Goal: Navigation & Orientation: Understand site structure

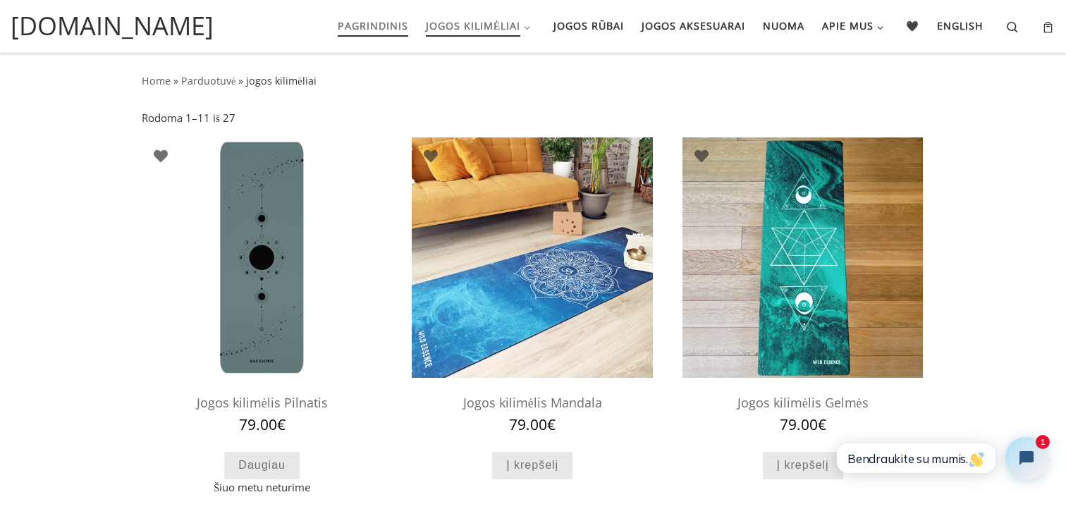
click at [382, 26] on span "Pagrindinis" at bounding box center [373, 24] width 70 height 26
click at [608, 15] on span "Jogos rūbai" at bounding box center [588, 24] width 70 height 26
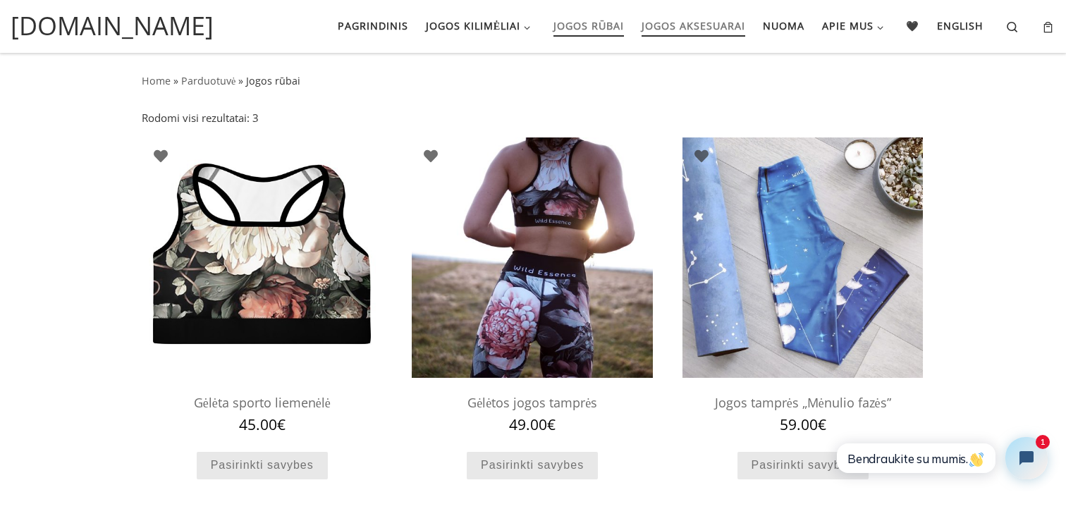
click at [680, 13] on span "Jogos aksesuarai" at bounding box center [694, 24] width 104 height 26
click at [737, 27] on span "Jogos aksesuarai" at bounding box center [694, 24] width 104 height 26
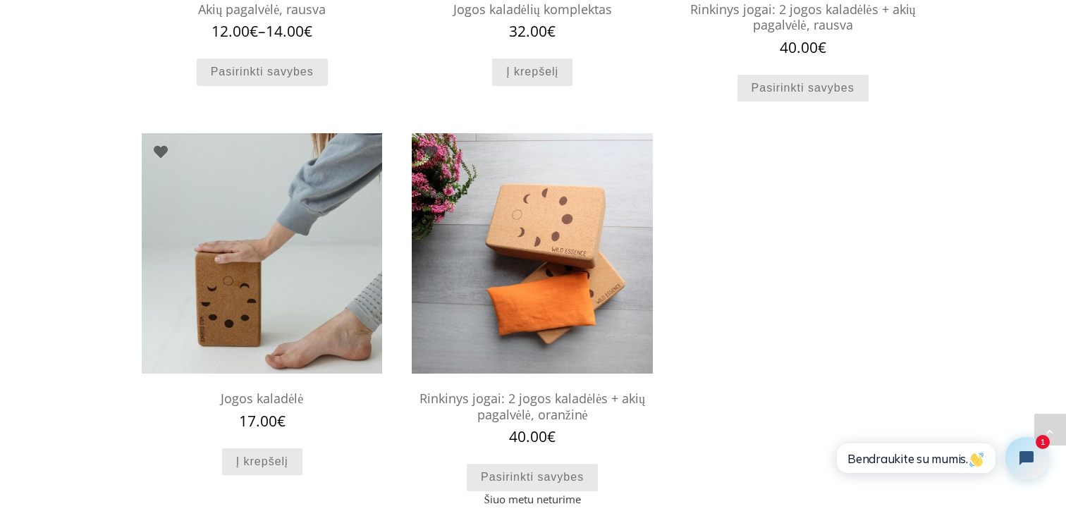
scroll to position [1177, 0]
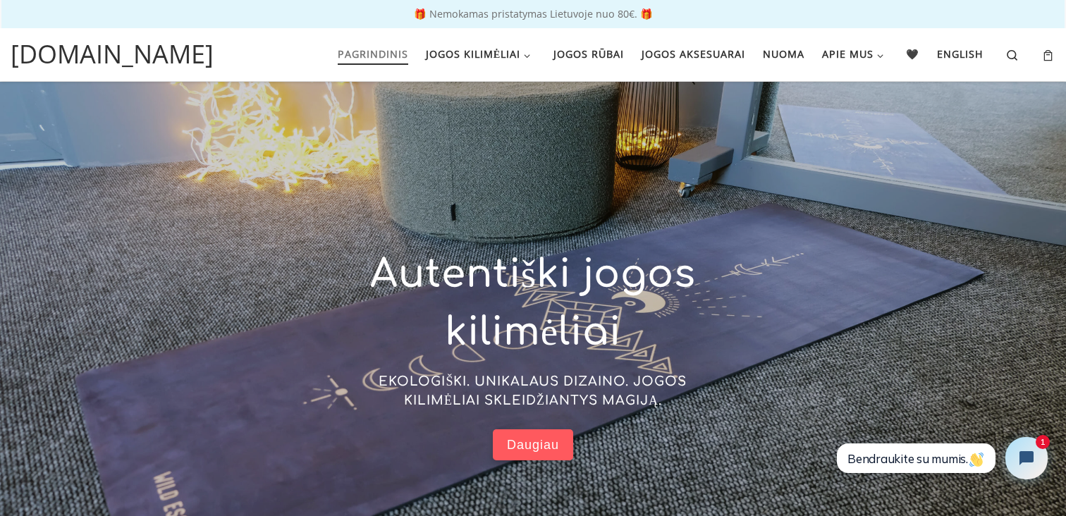
click at [561, 13] on p "🎁 Nemokamas pristatymas Lietuvoje nuo 80€. 🎁" at bounding box center [533, 14] width 1038 height 10
copy body "🎁 Nemokamas pristatymas Lietuvoje nuo 80€. 🎁"
click at [773, 23] on td "🎁 Nemokamas pristatymas Lietuvoje nuo 80€. 🎁" at bounding box center [533, 14] width 1064 height 44
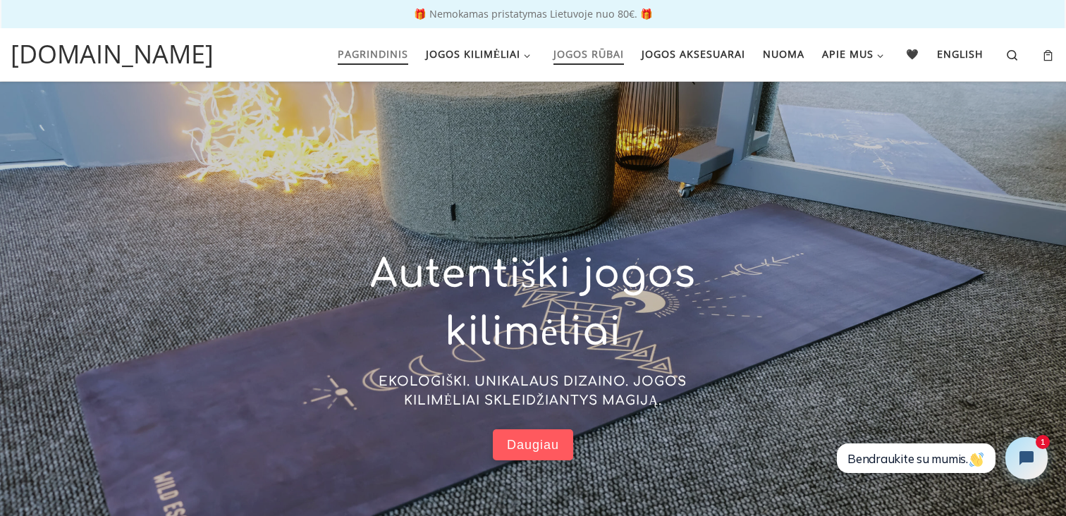
click at [615, 65] on span "Jogos rūbai" at bounding box center [588, 52] width 70 height 26
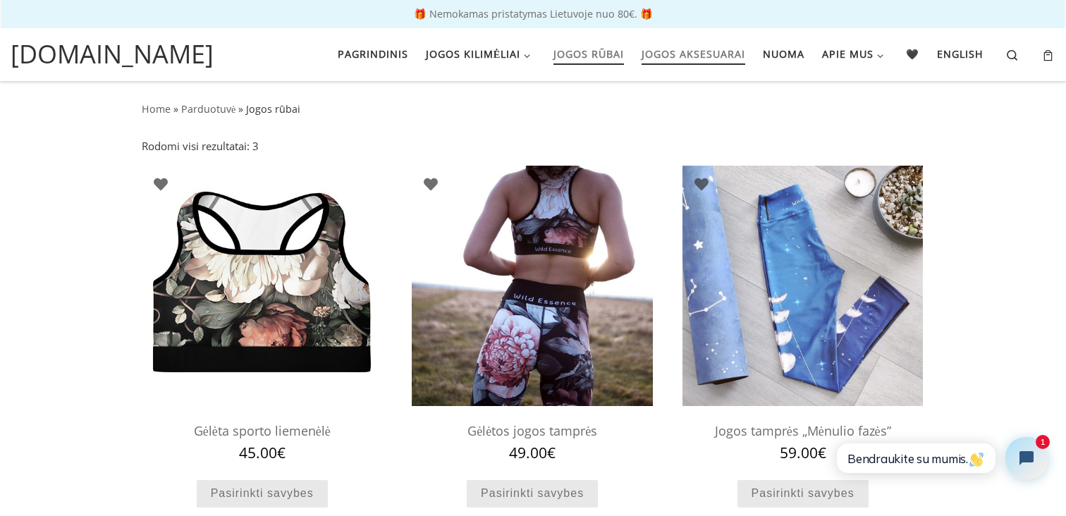
click at [697, 60] on span "Jogos aksesuarai" at bounding box center [694, 52] width 104 height 26
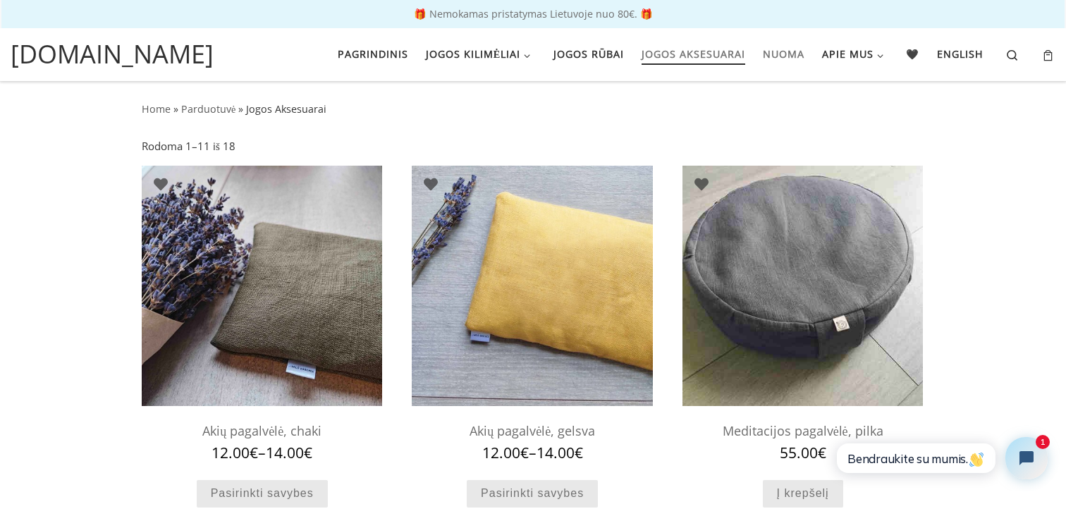
click at [809, 61] on link "Nuoma" at bounding box center [783, 54] width 51 height 30
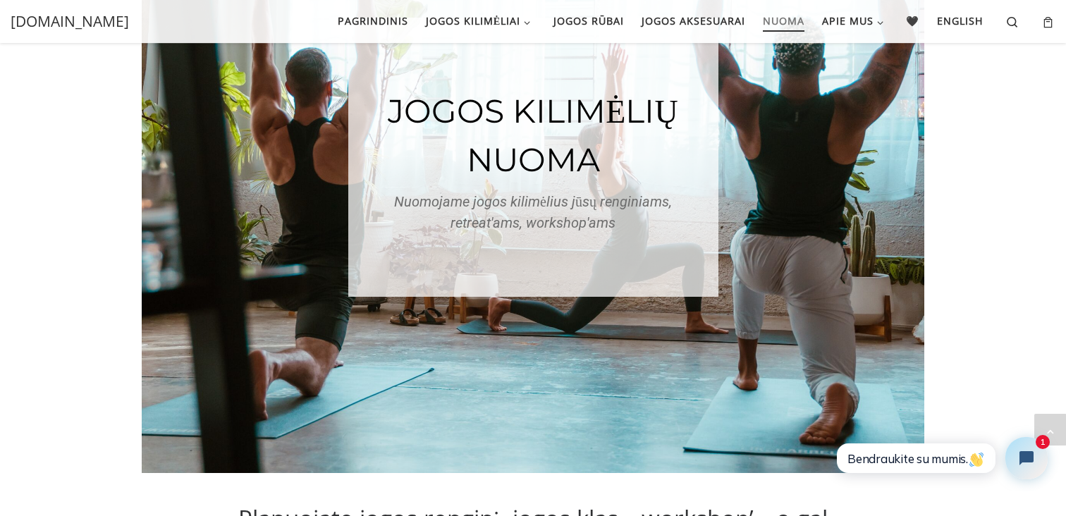
scroll to position [38, 0]
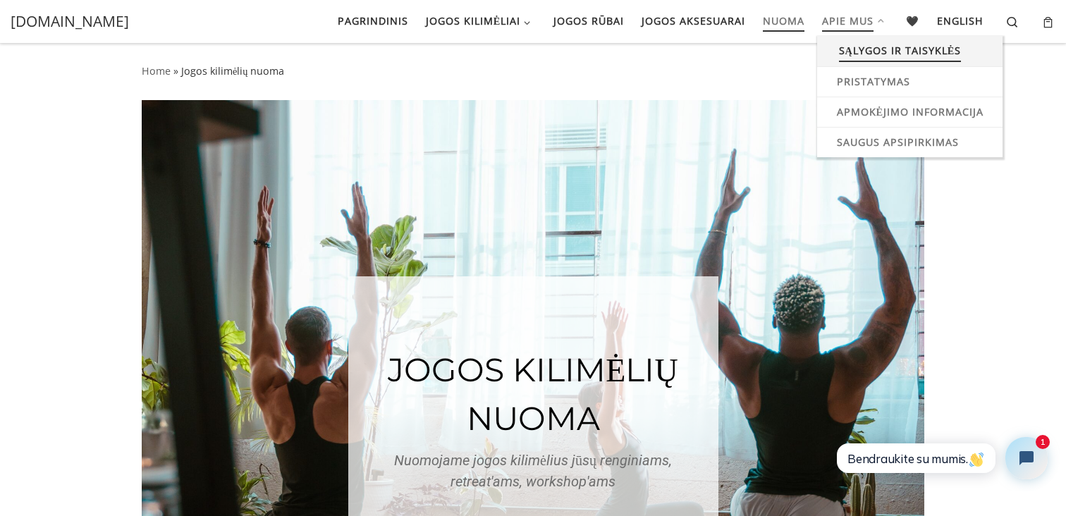
click at [859, 40] on span "Sąlygos ir taisyklės" at bounding box center [900, 49] width 123 height 26
